Goal: Transaction & Acquisition: Subscribe to service/newsletter

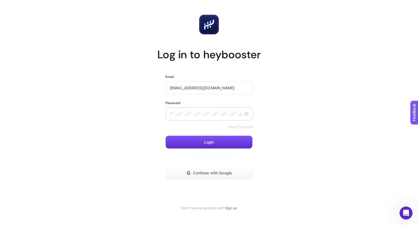
type input "enes.eren@sporthink.com.tr"
click at [202, 108] on div at bounding box center [209, 113] width 88 height 13
click at [203, 109] on div at bounding box center [209, 113] width 88 height 13
click at [214, 169] on button "Continue with Google" at bounding box center [209, 172] width 88 height 13
click at [228, 209] on link "Sign up" at bounding box center [231, 207] width 12 height 4
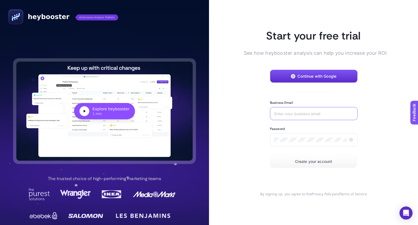
click at [281, 111] on input "Business Email" at bounding box center [313, 113] width 79 height 4
type input "eneseren@sporthink.com.tr"
click at [311, 158] on button "Create your account" at bounding box center [313, 161] width 87 height 13
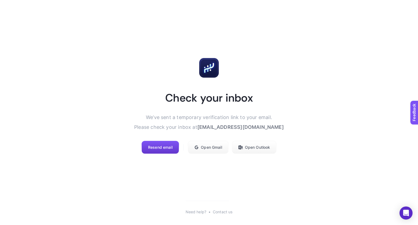
click at [163, 147] on span "Resend email" at bounding box center [160, 147] width 24 height 4
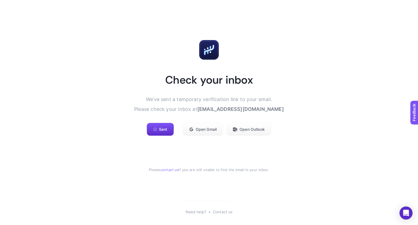
click at [218, 107] on span "eneseren@sporthink.com.tr" at bounding box center [240, 109] width 86 height 6
click at [219, 108] on span "eneseren@sporthink.com.tr" at bounding box center [240, 109] width 86 height 6
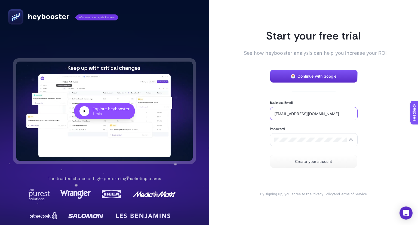
click at [288, 111] on input "eneseren@sporthink.com.tr" at bounding box center [313, 113] width 79 height 4
click at [282, 112] on input "eneseren@sporthink.com.tr" at bounding box center [313, 113] width 79 height 4
type input "enes.eren@sporthink.com.tr"
click at [323, 160] on span "Create your account" at bounding box center [313, 161] width 37 height 4
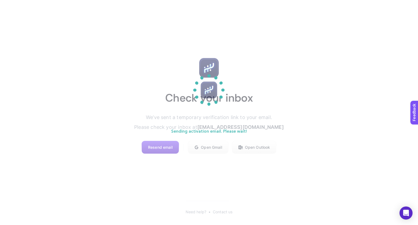
click at [153, 154] on section "Sending activation email. Please wait!" at bounding box center [209, 112] width 418 height 225
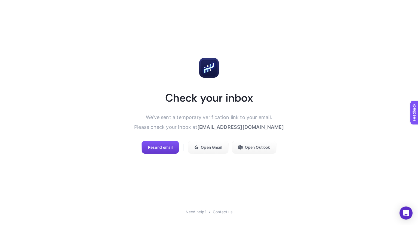
click at [164, 146] on span "Resend email" at bounding box center [160, 147] width 24 height 4
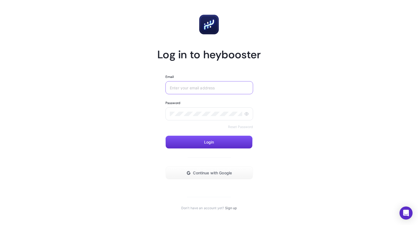
type input "enes.eren@sporthink.com.tr"
click at [211, 95] on form "Email enes.eren@sporthink.com.tr Password Reset Password Login Continue with Go…" at bounding box center [208, 126] width 87 height 105
click at [203, 150] on form "Email enes.eren@sporthink.com.tr Password Reset Password Login Continue with Go…" at bounding box center [208, 126] width 87 height 105
click at [204, 146] on button "Login" at bounding box center [208, 141] width 87 height 13
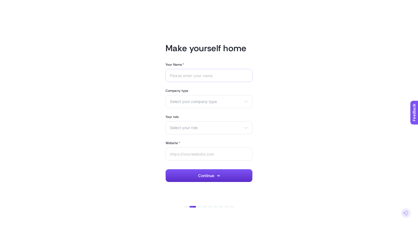
click at [201, 70] on div at bounding box center [208, 75] width 87 height 13
type input "Enes"
drag, startPoint x: 205, startPoint y: 108, endPoint x: 207, endPoint y: 104, distance: 4.5
click at [205, 108] on div "Your Name * Enes Company type Select your company type eCommerce Agency Other Y…" at bounding box center [208, 122] width 87 height 120
click at [207, 102] on span "Select your company type" at bounding box center [206, 101] width 72 height 4
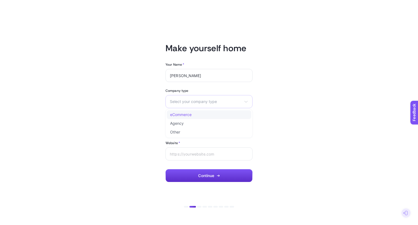
click at [204, 117] on li "eCommerce" at bounding box center [209, 114] width 84 height 9
click at [202, 124] on div "Select your role Marketing manager Digital consultant Facebook executive Social…" at bounding box center [208, 127] width 87 height 13
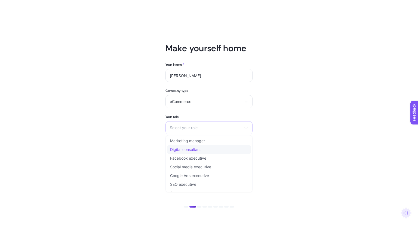
click at [199, 151] on li "Digital consultant" at bounding box center [209, 149] width 84 height 9
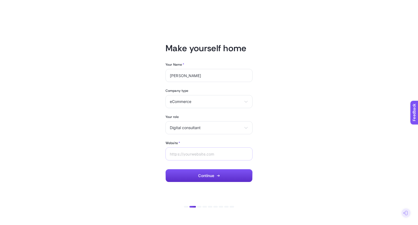
click at [195, 158] on div at bounding box center [208, 153] width 87 height 13
paste input "https://www.sporthink.com.tr/"
type input "https://www.sporthink.com.tr/"
click at [220, 177] on button "Continue" at bounding box center [208, 175] width 87 height 13
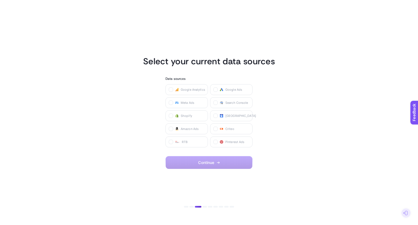
click at [218, 161] on icon "button" at bounding box center [217, 162] width 3 height 3
click at [221, 95] on div "Google Analytics Google Ads Meta Ads Search Console Shopify Merchant Center Ama…" at bounding box center [208, 115] width 87 height 63
click at [216, 92] on label "Google Ads" at bounding box center [231, 89] width 42 height 11
click at [0, 0] on Ads "checkbox" at bounding box center [0, 0] width 0 height 0
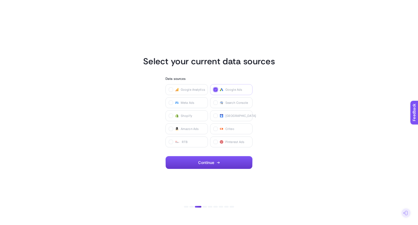
click at [215, 161] on button "Continue" at bounding box center [208, 162] width 87 height 13
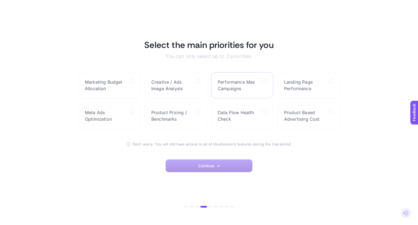
click at [241, 88] on span "Performance Max Campaigns" at bounding box center [237, 85] width 40 height 13
click at [0, 0] on Campaigns "checkbox" at bounding box center [0, 0] width 0 height 0
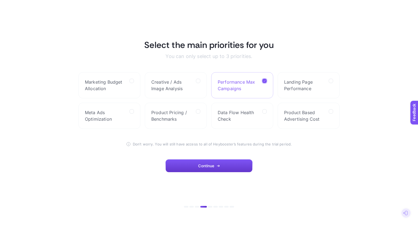
click at [219, 165] on icon "button" at bounding box center [217, 165] width 3 height 3
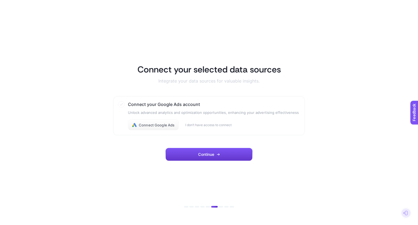
click at [203, 148] on button "Continue" at bounding box center [208, 154] width 87 height 13
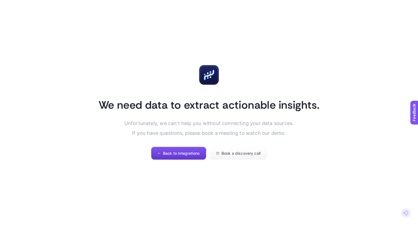
click at [196, 153] on span "Back to integrations" at bounding box center [181, 153] width 37 height 4
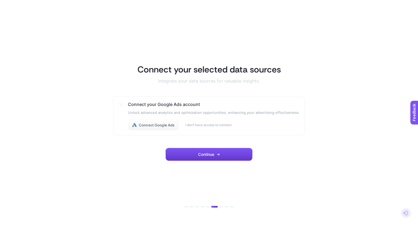
click at [204, 155] on span "Continue" at bounding box center [206, 154] width 16 height 4
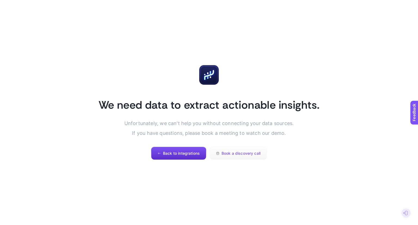
click at [252, 153] on span "Book a discovery call" at bounding box center [240, 153] width 39 height 4
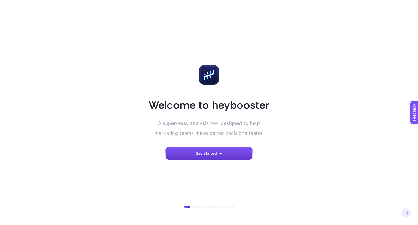
click at [196, 156] on button "Get Started" at bounding box center [208, 153] width 87 height 13
click at [213, 150] on button "Get Started" at bounding box center [208, 153] width 87 height 13
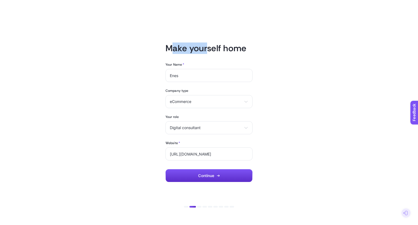
drag, startPoint x: 161, startPoint y: 39, endPoint x: 204, endPoint y: 42, distance: 43.8
click at [204, 42] on article "Make yourself home Your Name * [PERSON_NAME] Company type eCommerce eCommerce A…" at bounding box center [209, 112] width 378 height 211
click at [253, 49] on article "Make yourself home Your Name * [PERSON_NAME] Company type eCommerce eCommerce A…" at bounding box center [209, 112] width 378 height 211
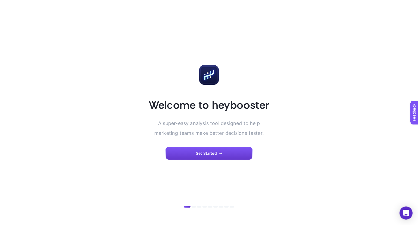
click at [222, 152] on icon "button" at bounding box center [220, 152] width 3 height 3
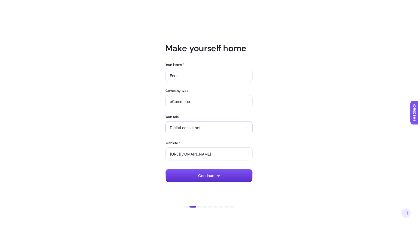
click at [214, 125] on span "Digital consultant" at bounding box center [206, 127] width 72 height 4
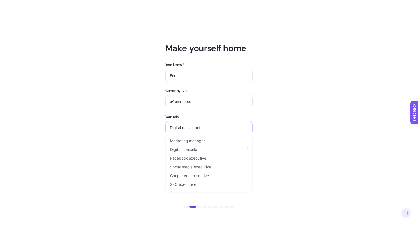
click at [217, 124] on div "Digital consultant Marketing manager Digital consultant Facebook executive Soci…" at bounding box center [208, 127] width 87 height 13
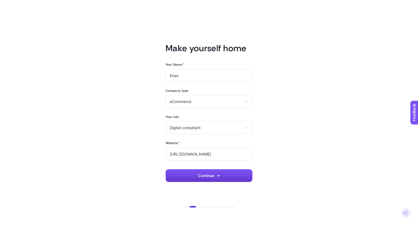
click at [216, 172] on button "Continue" at bounding box center [208, 175] width 87 height 13
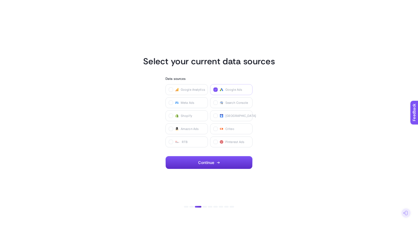
click at [229, 90] on span "Google Ads" at bounding box center [233, 89] width 17 height 4
click at [0, 0] on Ads "checkbox" at bounding box center [0, 0] width 0 height 0
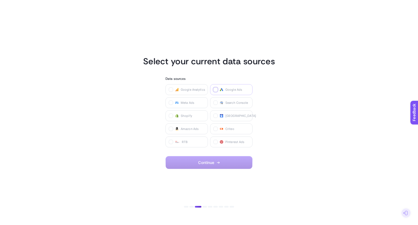
click at [223, 88] on label "Google Ads" at bounding box center [231, 89] width 42 height 11
click at [0, 0] on Ads "checkbox" at bounding box center [0, 0] width 0 height 0
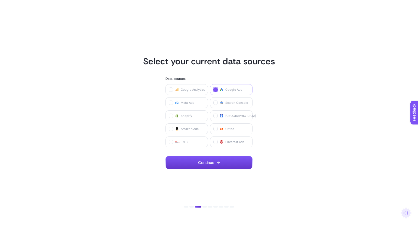
click at [222, 157] on button "Continue" at bounding box center [208, 162] width 87 height 13
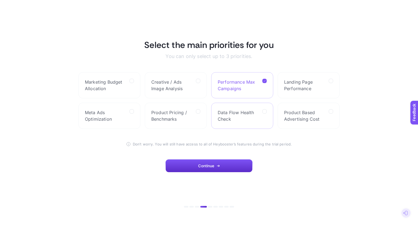
click at [239, 116] on span "Data Flow Health Check" at bounding box center [237, 115] width 40 height 13
click at [0, 0] on Check "checkbox" at bounding box center [0, 0] width 0 height 0
click at [221, 167] on button "Continue" at bounding box center [208, 165] width 87 height 13
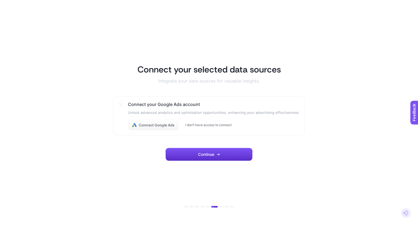
click at [205, 125] on button "I don’t have access to connect" at bounding box center [208, 125] width 46 height 4
click at [211, 152] on span "Continue" at bounding box center [206, 154] width 16 height 4
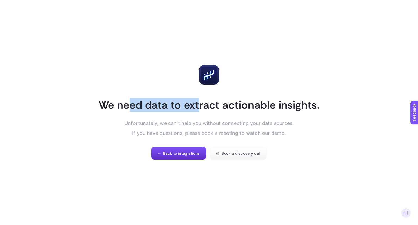
drag, startPoint x: 160, startPoint y: 100, endPoint x: 197, endPoint y: 104, distance: 37.4
click at [197, 104] on h1 "We need data to extract actionable insights." at bounding box center [208, 105] width 221 height 14
click at [215, 116] on section "We need data to extract actionable insights. Unfortunately, we can't help you w…" at bounding box center [209, 112] width 378 height 95
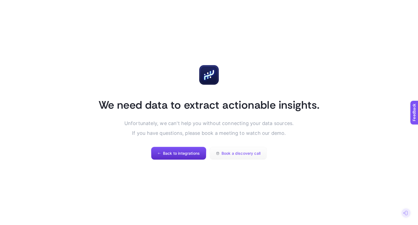
click at [225, 151] on span "Book a discovery call" at bounding box center [240, 153] width 39 height 4
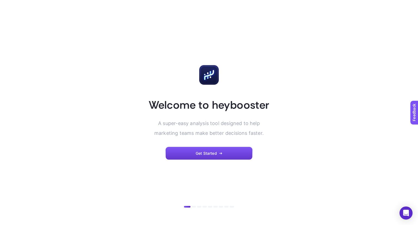
click at [213, 150] on button "Get Started" at bounding box center [208, 153] width 87 height 13
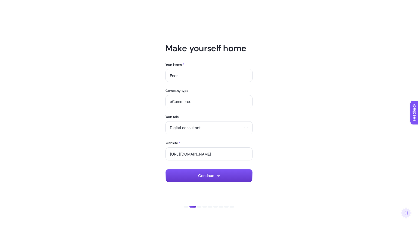
click at [213, 176] on span "Continue" at bounding box center [206, 175] width 16 height 4
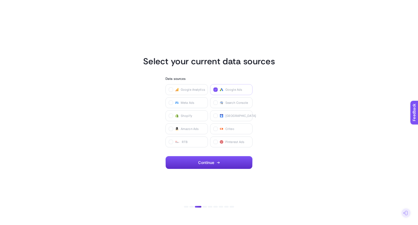
click at [229, 92] on label "Google Ads" at bounding box center [231, 89] width 42 height 11
click at [0, 0] on Ads "checkbox" at bounding box center [0, 0] width 0 height 0
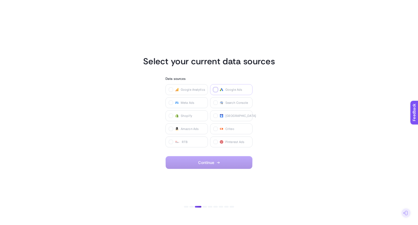
click at [224, 86] on label "Google Ads" at bounding box center [231, 89] width 42 height 11
click at [0, 0] on Ads "checkbox" at bounding box center [0, 0] width 0 height 0
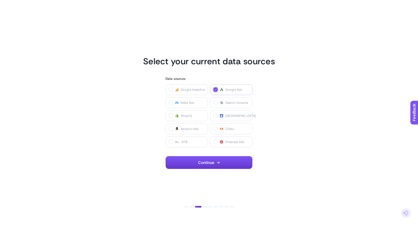
click at [217, 161] on icon "button" at bounding box center [217, 162] width 3 height 3
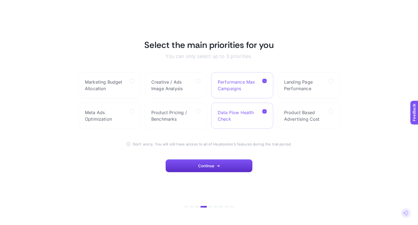
click at [254, 111] on span "Data Flow Health Check" at bounding box center [237, 115] width 40 height 13
click at [0, 0] on Check "checkbox" at bounding box center [0, 0] width 0 height 0
click at [223, 166] on button "Continue" at bounding box center [208, 165] width 87 height 13
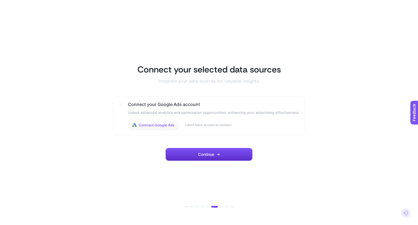
click at [169, 125] on span "Connect Google Ads" at bounding box center [157, 125] width 36 height 4
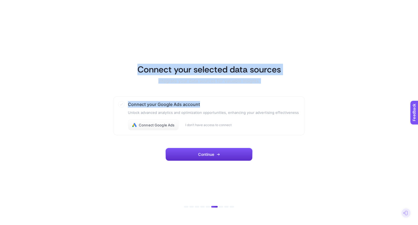
drag, startPoint x: 136, startPoint y: 69, endPoint x: 214, endPoint y: 90, distance: 79.9
click at [214, 90] on div "Connect your selected data sources Integrate your data sources for valuable ins…" at bounding box center [209, 112] width 190 height 97
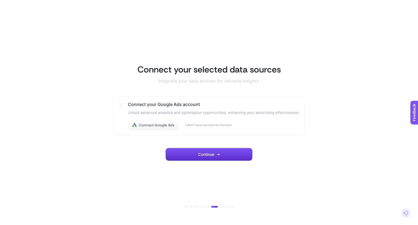
click at [226, 116] on div "Connect your Google Ads account Unlock advanced analytics and optimization oppo…" at bounding box center [213, 115] width 171 height 29
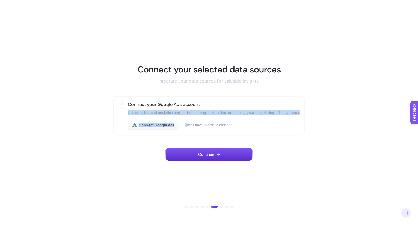
drag, startPoint x: 121, startPoint y: 115, endPoint x: 186, endPoint y: 130, distance: 67.1
click at [186, 130] on section "Connect your Google Ads account Unlock advanced analytics and optimization oppo…" at bounding box center [209, 115] width 190 height 38
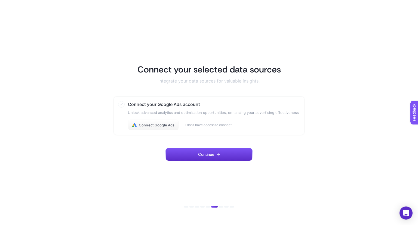
click at [195, 182] on article "Connect your selected data sources Integrate your data sources for valuable ins…" at bounding box center [209, 112] width 378 height 211
